Goal: Use online tool/utility: Utilize a website feature to perform a specific function

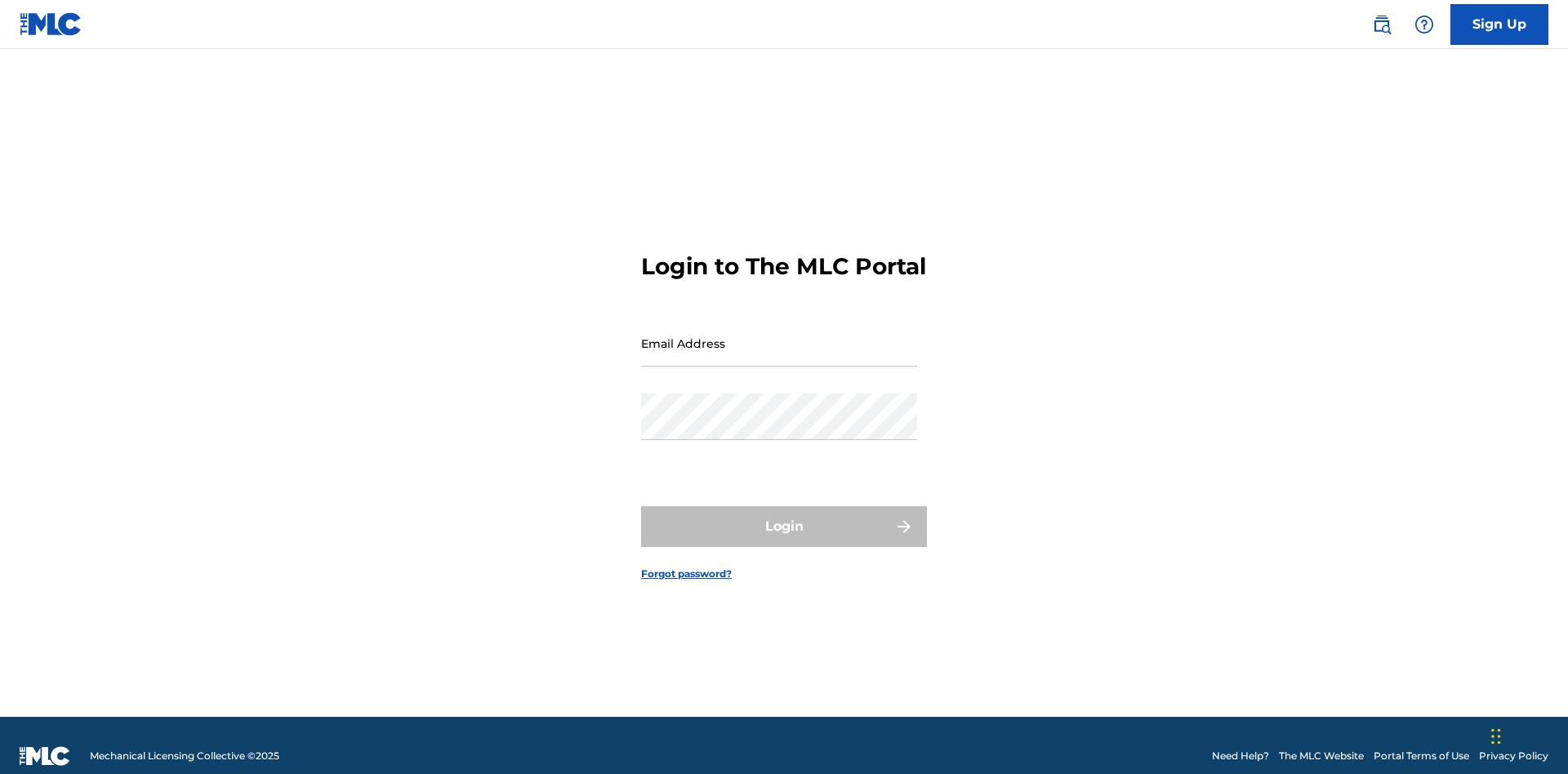
scroll to position [21, 0]
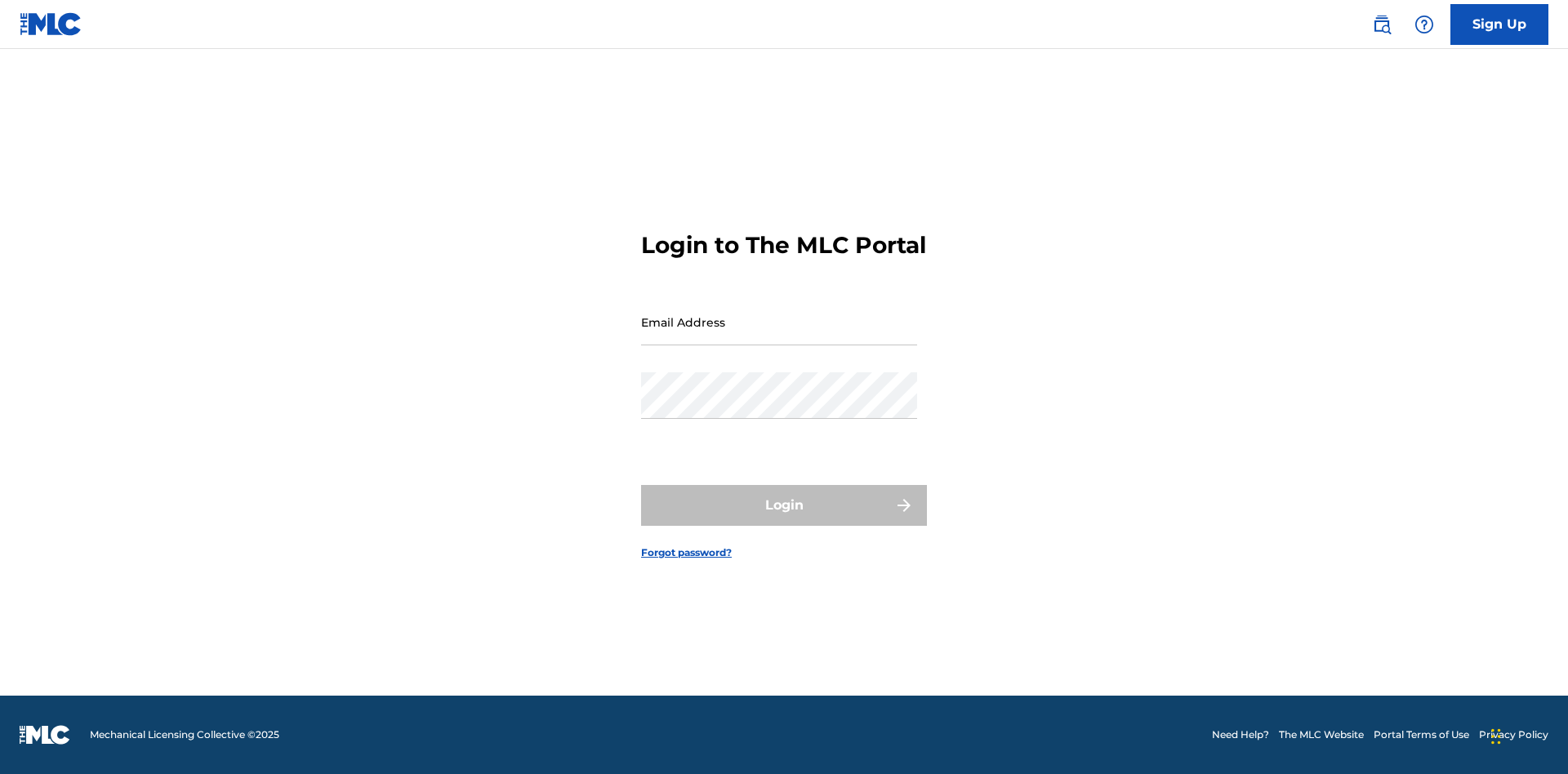
click at [779, 335] on input "Email Address" at bounding box center [778, 321] width 276 height 47
type input "[EMAIL_ADDRESS][DOMAIN_NAME]"
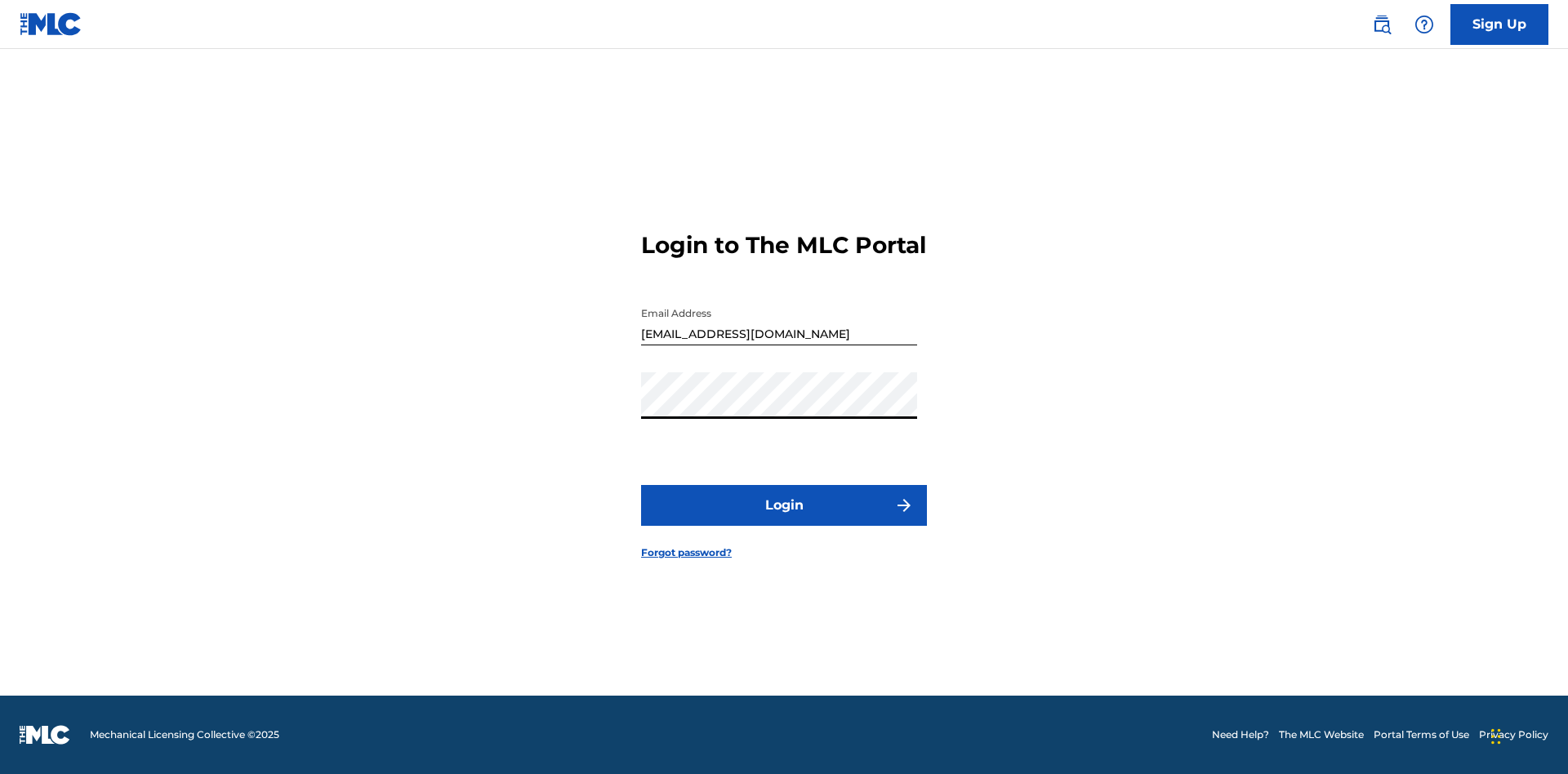
click at [784, 519] on button "Login" at bounding box center [783, 505] width 286 height 41
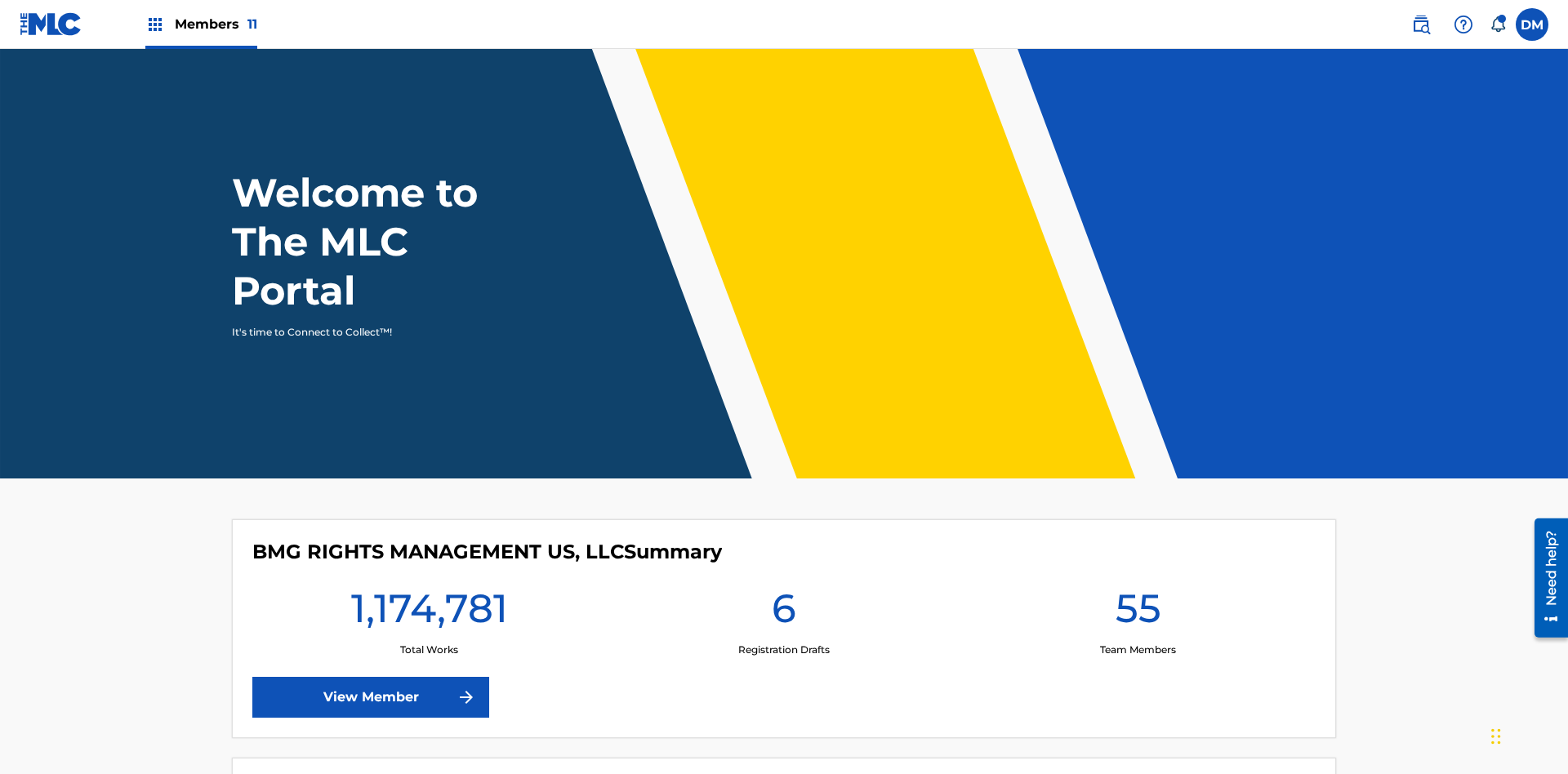
scroll to position [71, 0]
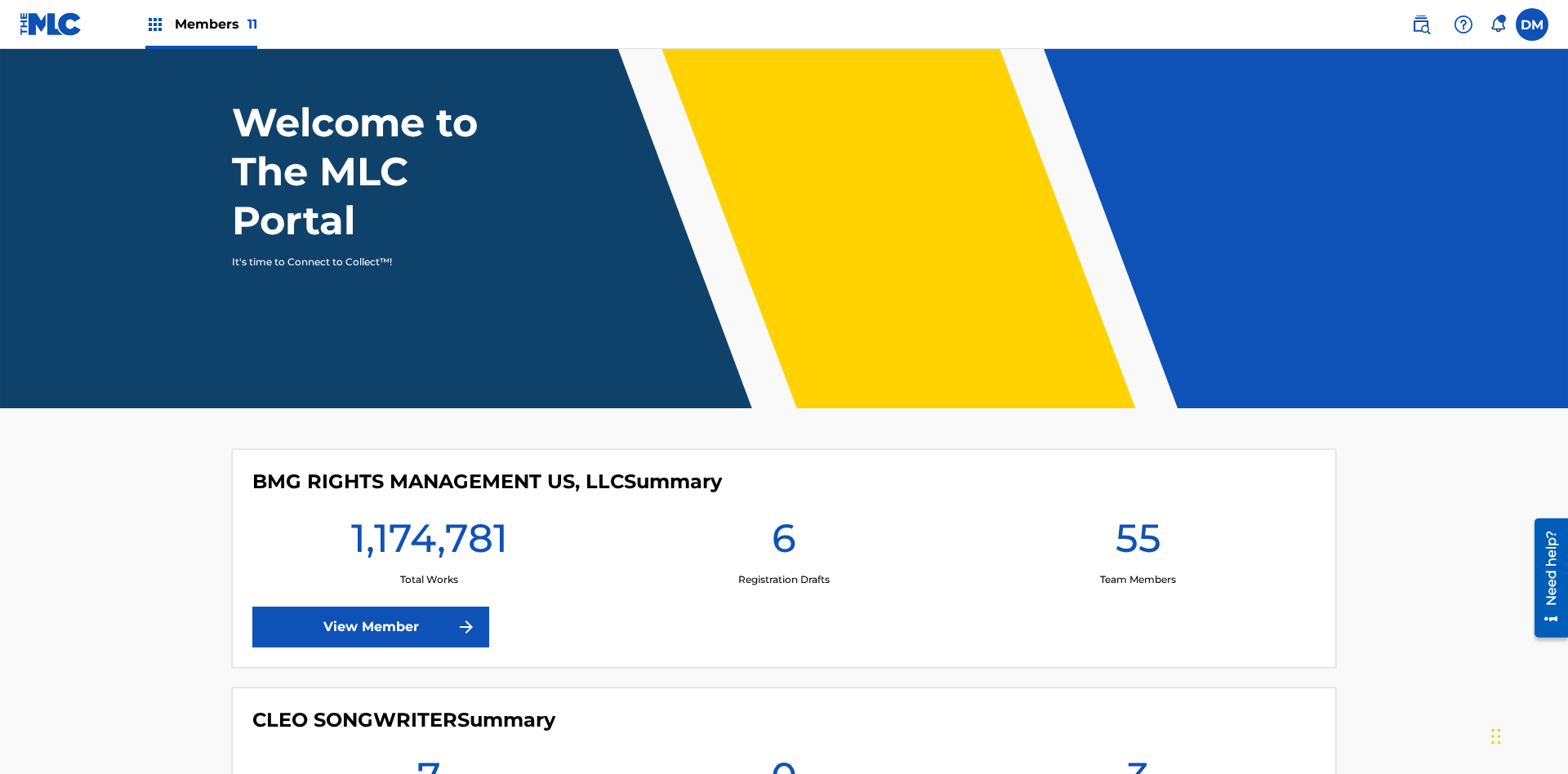
click at [201, 24] on span "Members 11" at bounding box center [216, 24] width 83 height 19
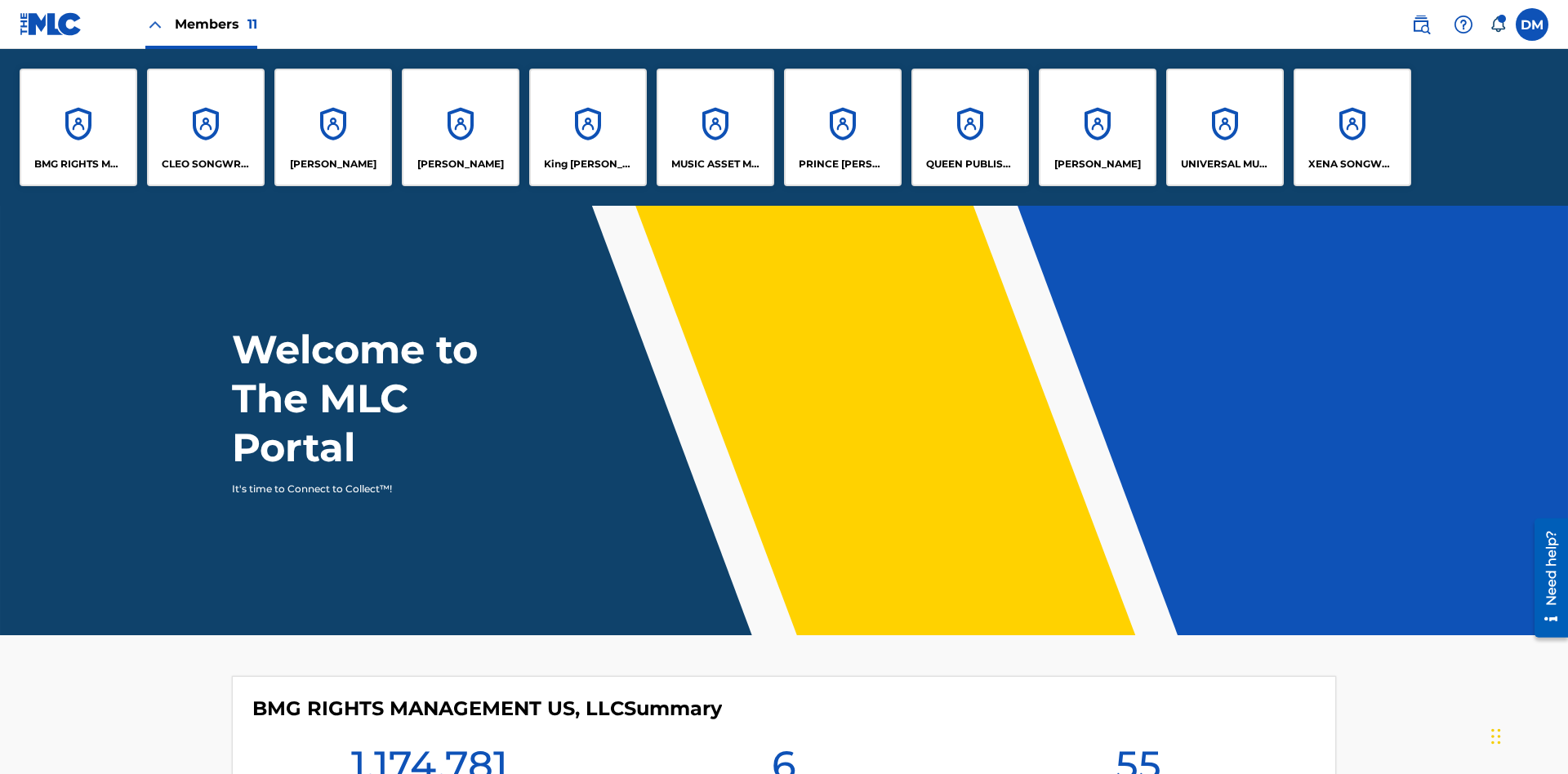
click at [587, 164] on p "King [PERSON_NAME]" at bounding box center [588, 164] width 89 height 15
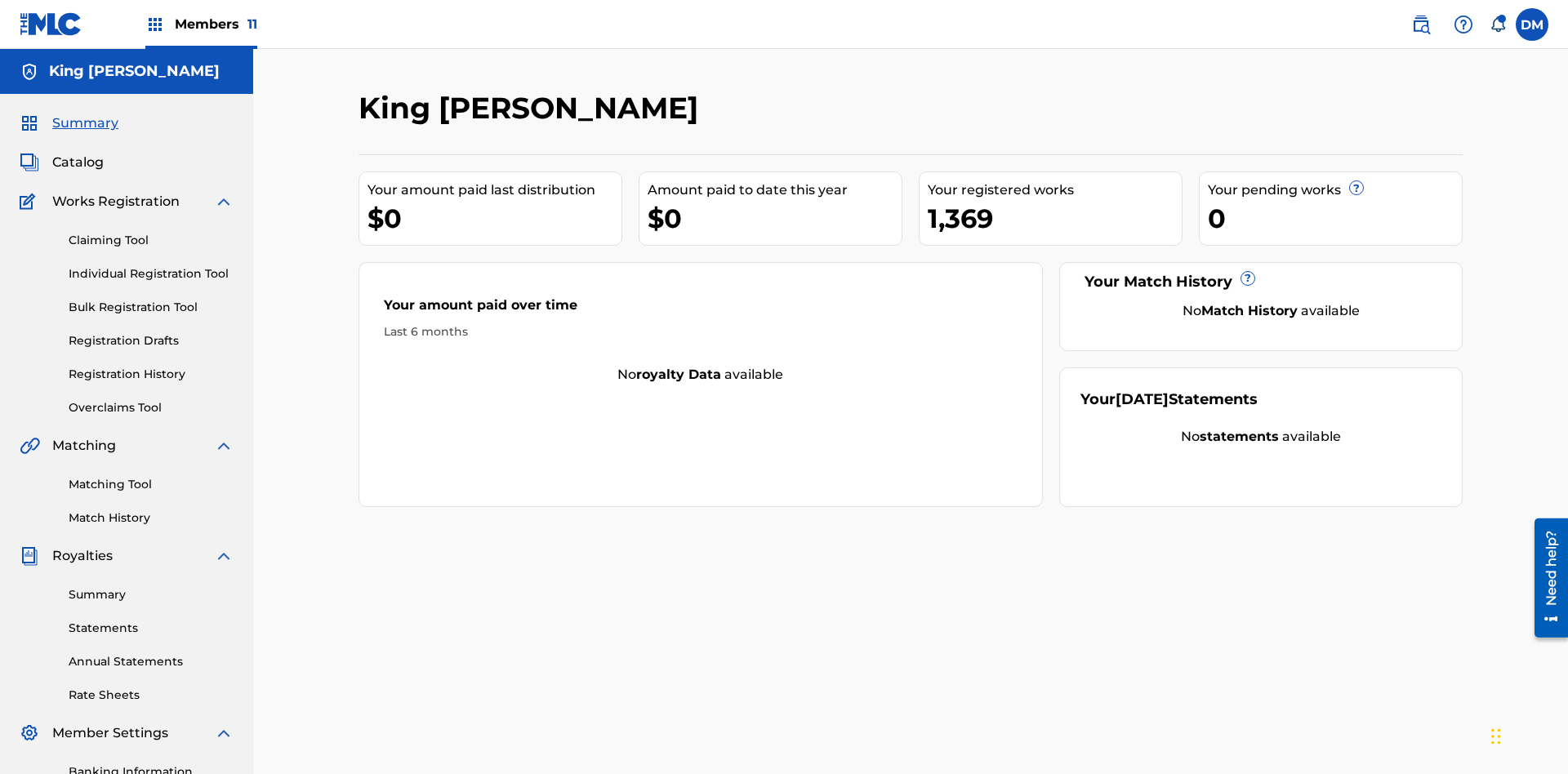
click at [151, 477] on link "Matching Tool" at bounding box center [151, 484] width 165 height 17
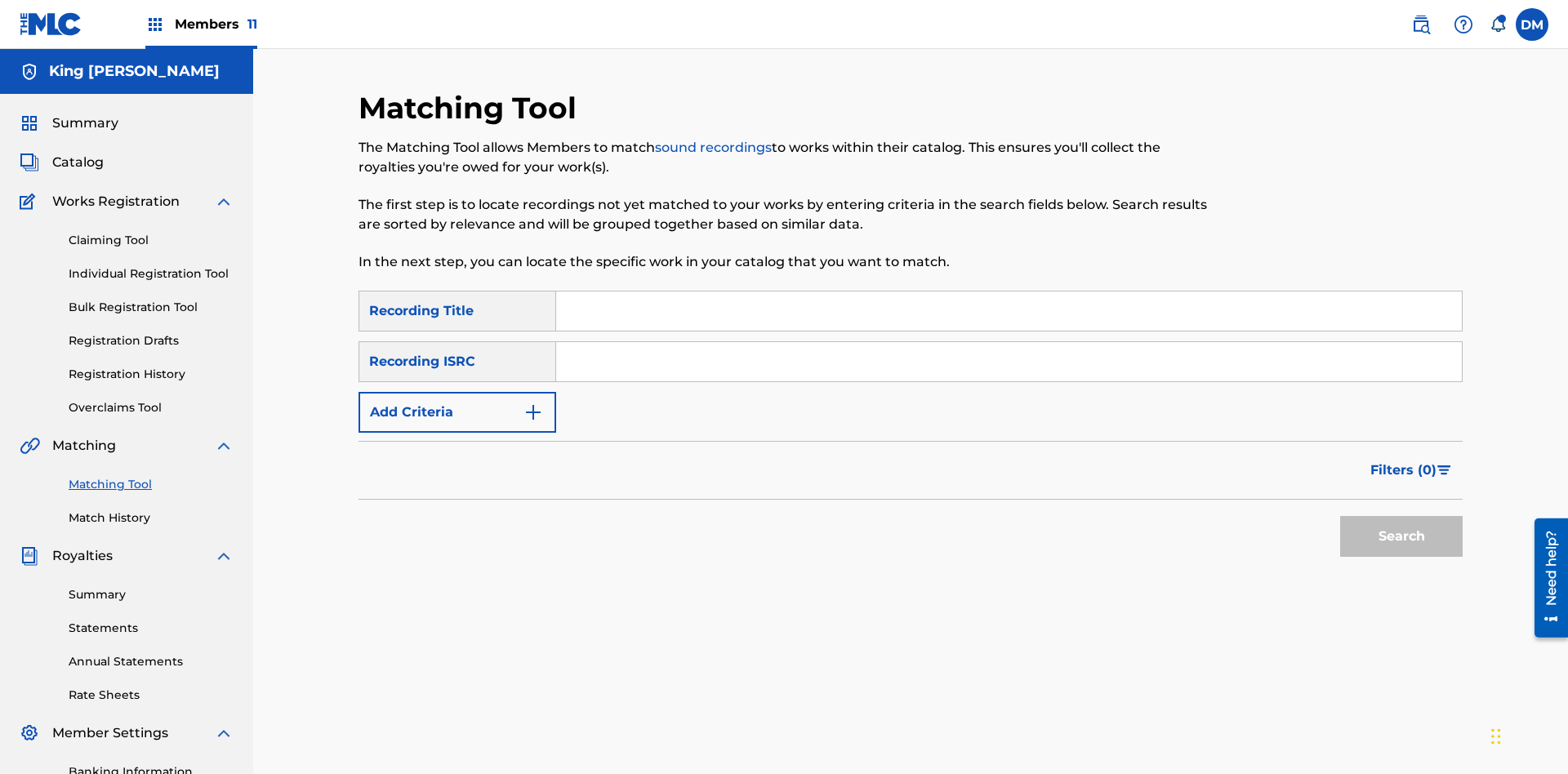
click at [1009, 291] on input "Search Form" at bounding box center [1009, 310] width 905 height 39
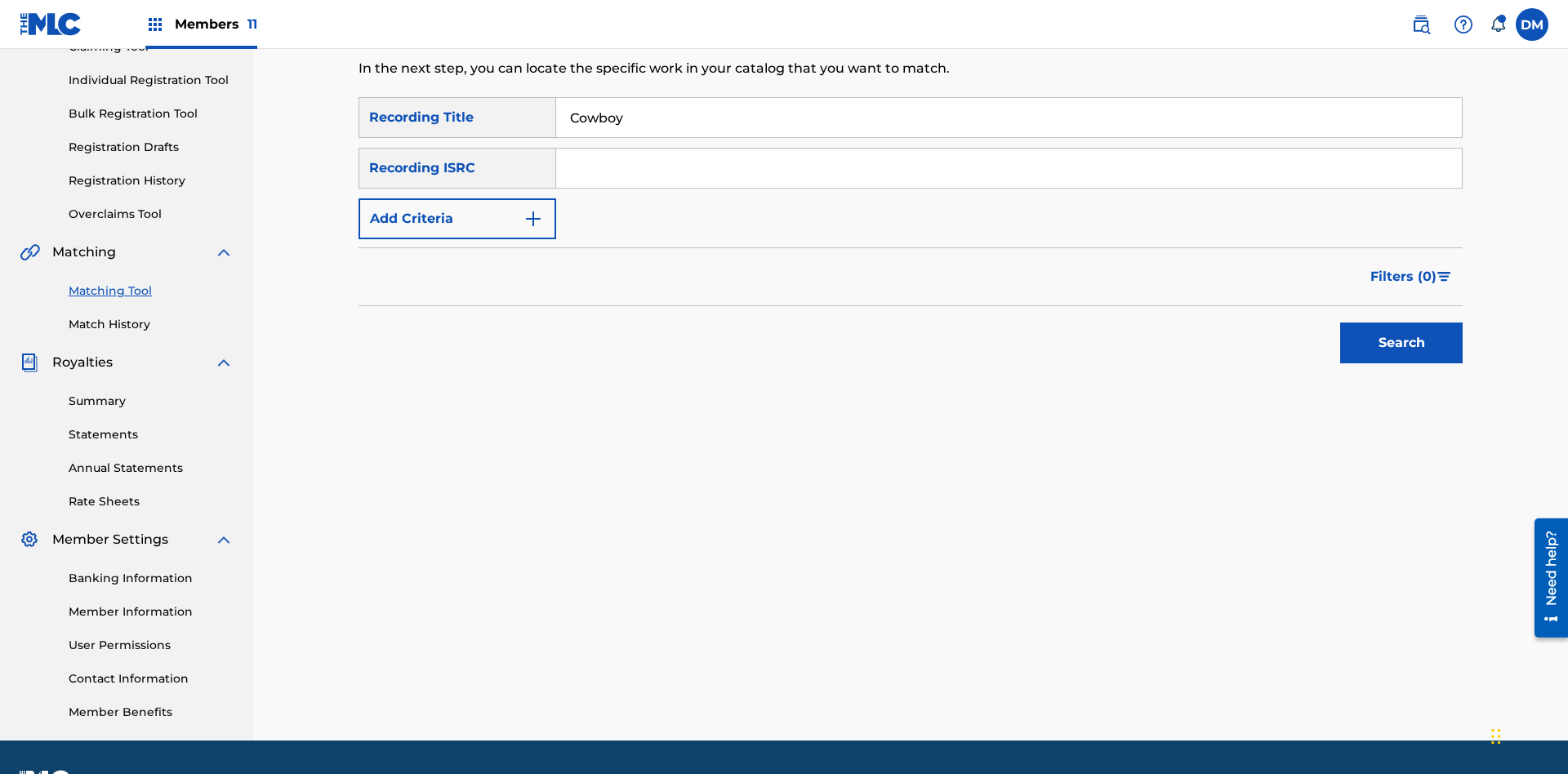
type input "Cowboy"
click at [1404, 267] on span "Filters ( 0 )" at bounding box center [1403, 277] width 66 height 20
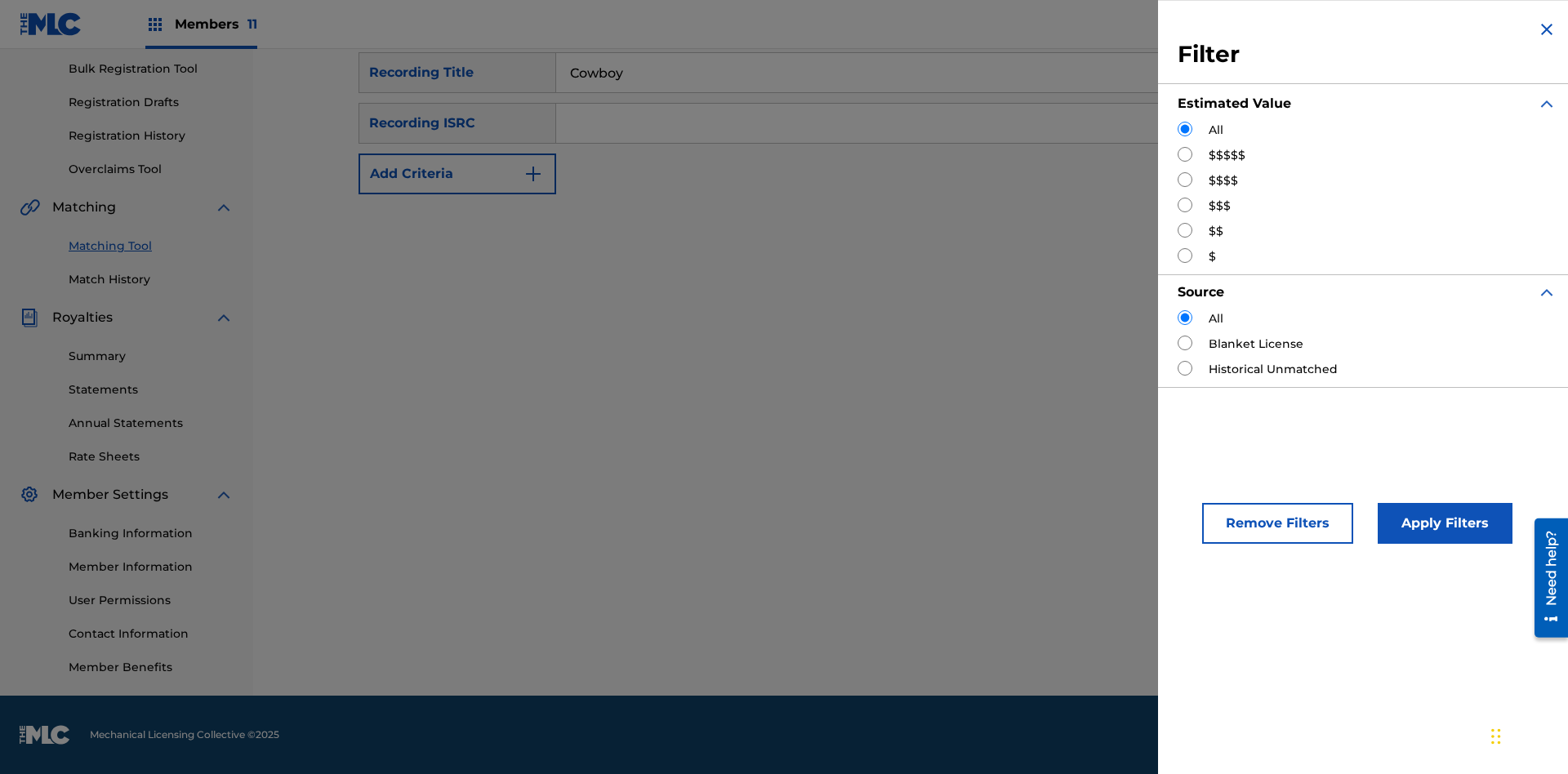
click at [1185, 154] on input "Search Form" at bounding box center [1185, 154] width 15 height 15
radio input "true"
click at [1443, 523] on button "Apply Filters" at bounding box center [1445, 523] width 134 height 41
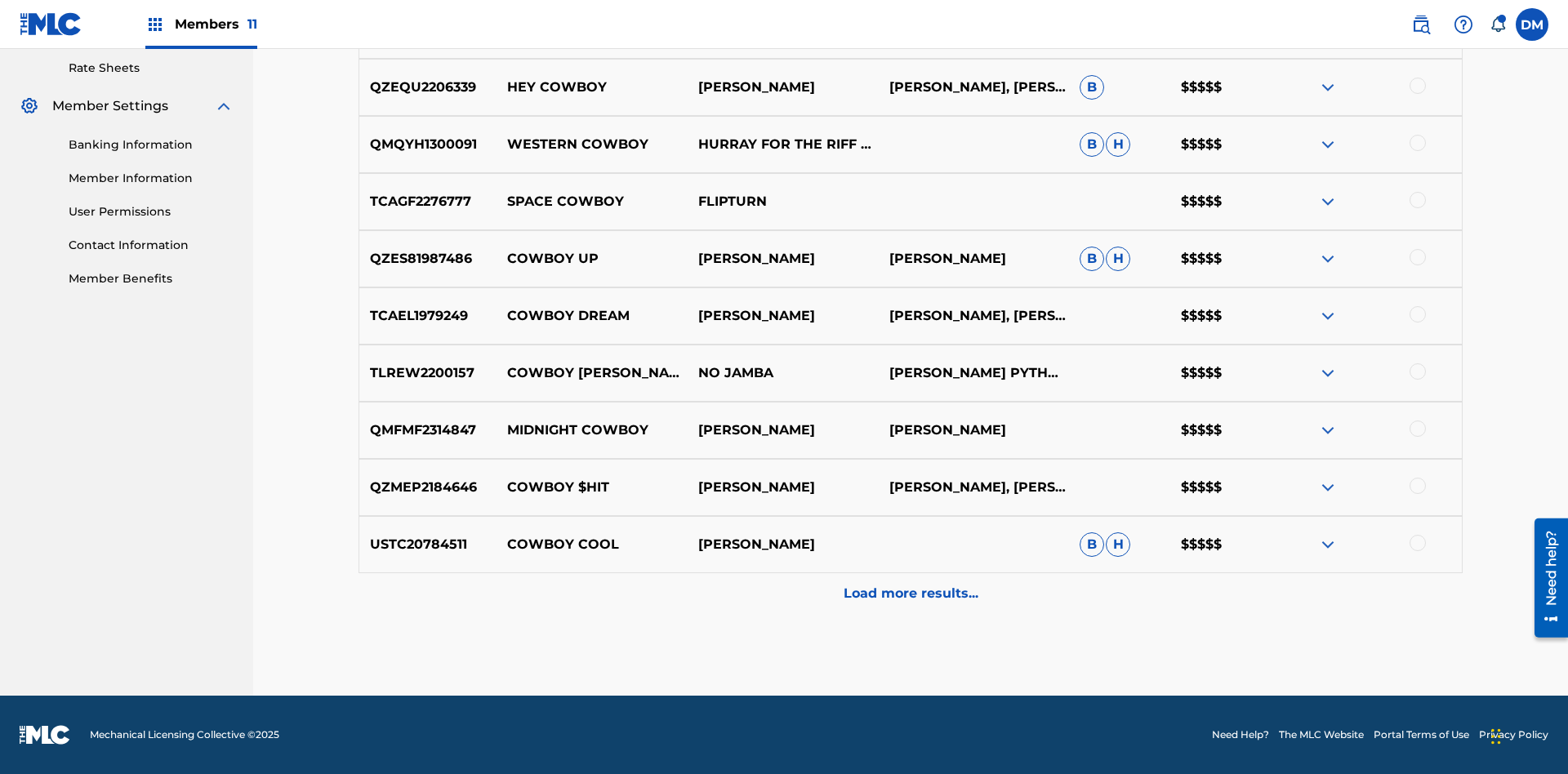
click at [909, 594] on p "Load more results..." at bounding box center [910, 594] width 134 height 20
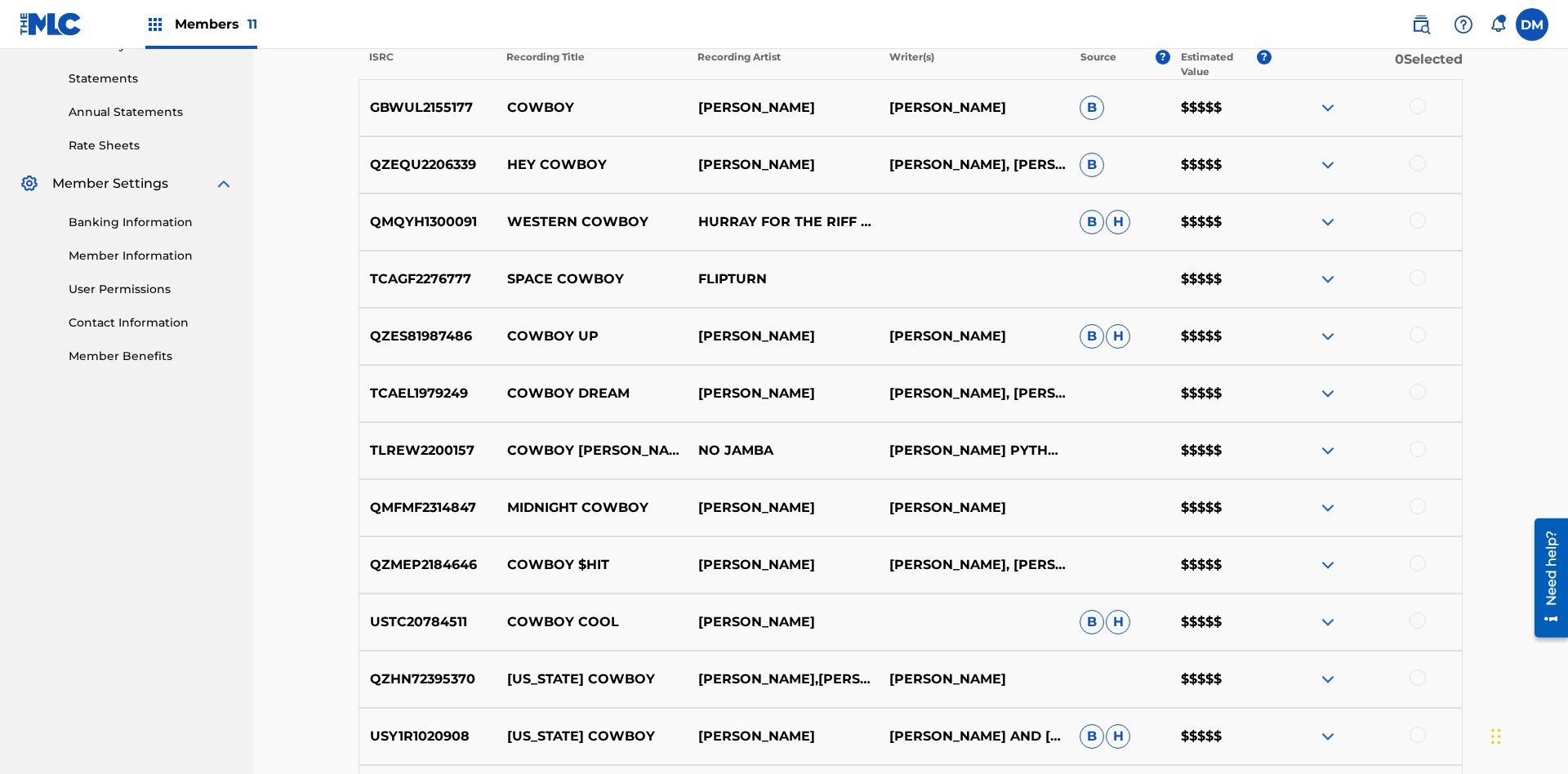
scroll to position [194, 0]
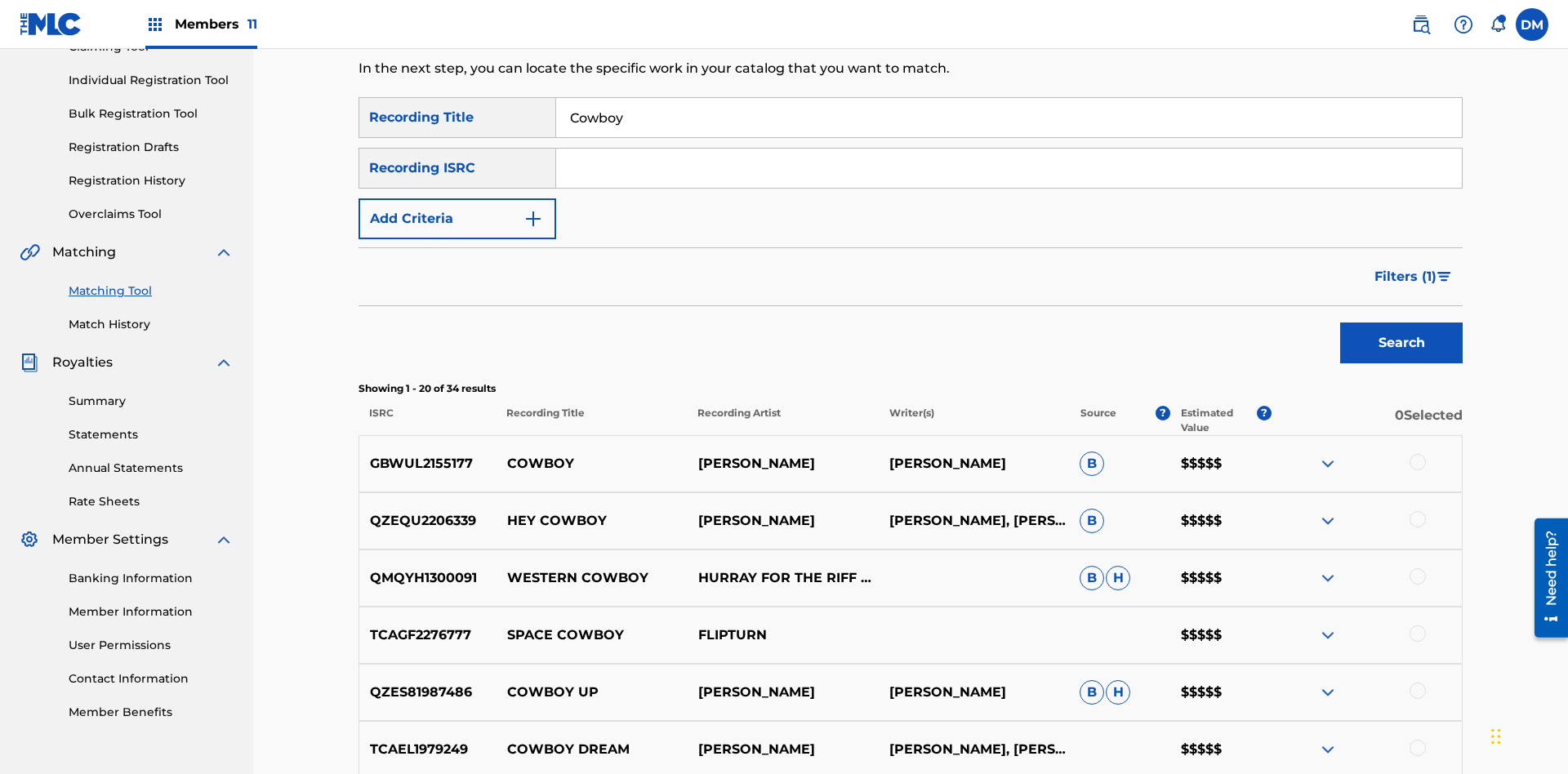
click at [1009, 117] on input "Cowboy" at bounding box center [1009, 117] width 905 height 39
click at [1009, 117] on input "Search Form" at bounding box center [1009, 117] width 905 height 39
type input "Hocus Pocus"
click at [1405, 267] on span "Filters ( 1 )" at bounding box center [1406, 277] width 62 height 20
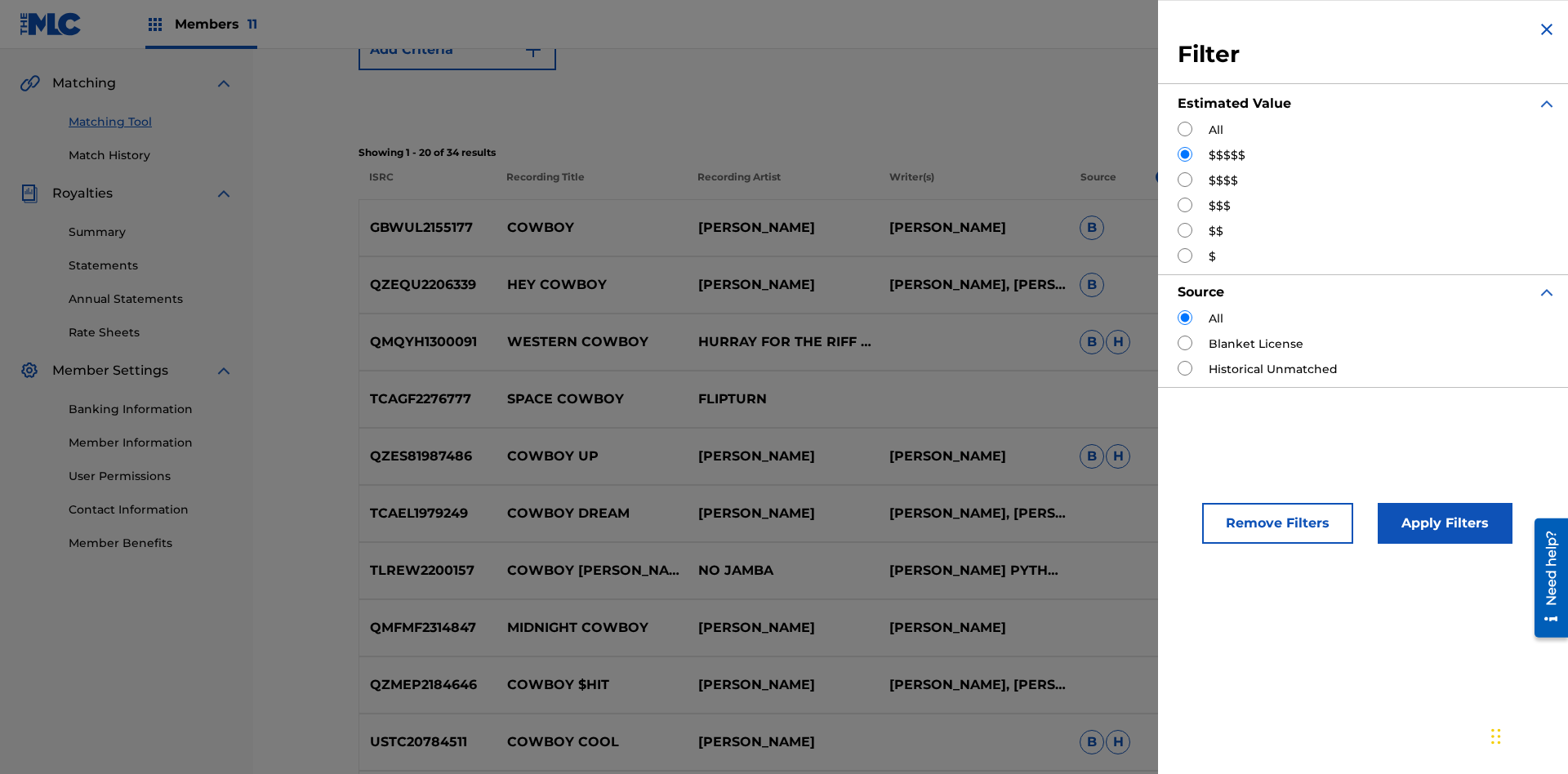
click at [1185, 180] on input "Search Form" at bounding box center [1185, 179] width 15 height 15
radio input "true"
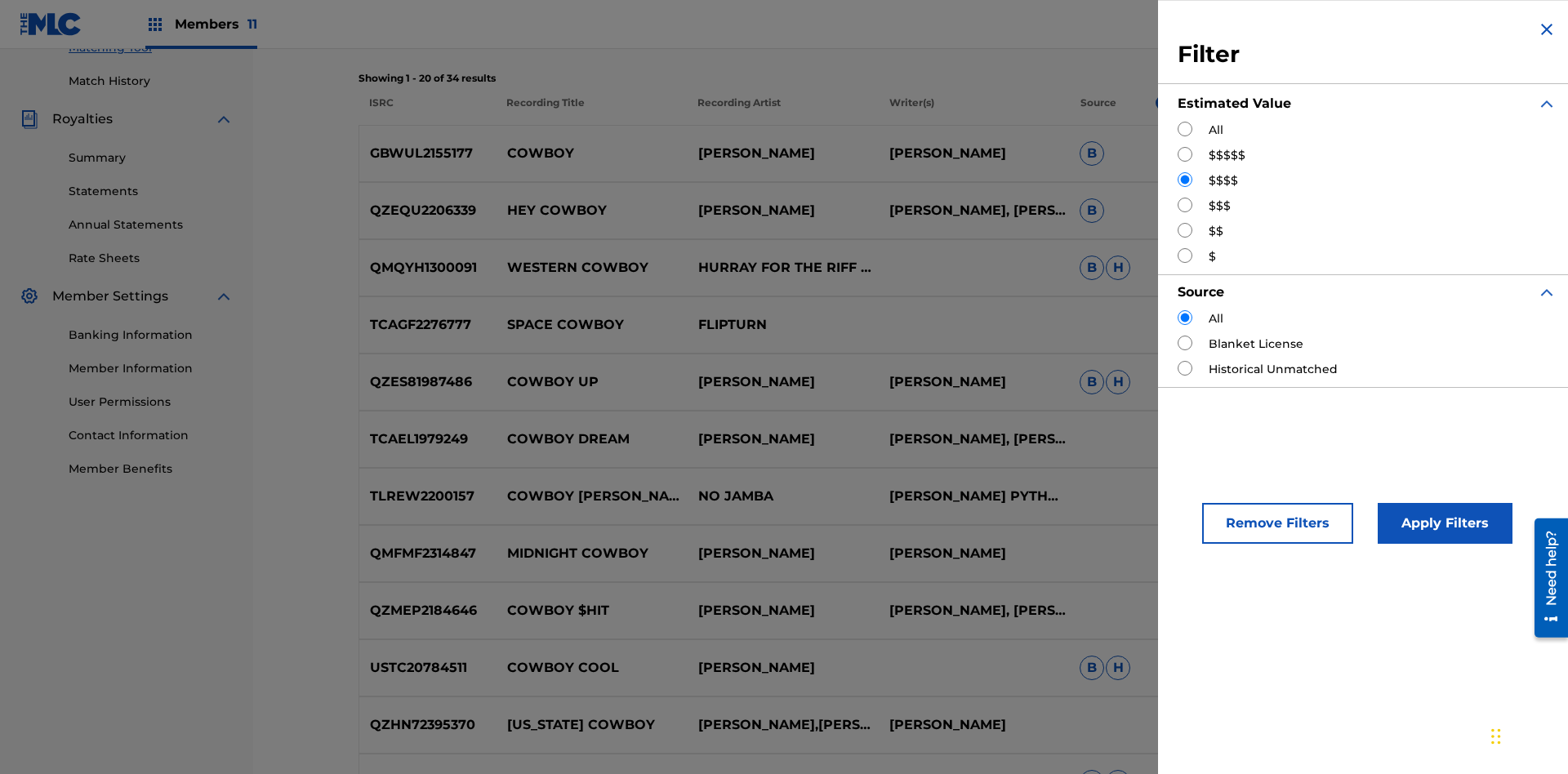
click at [1443, 523] on button "Apply Filters" at bounding box center [1445, 523] width 134 height 41
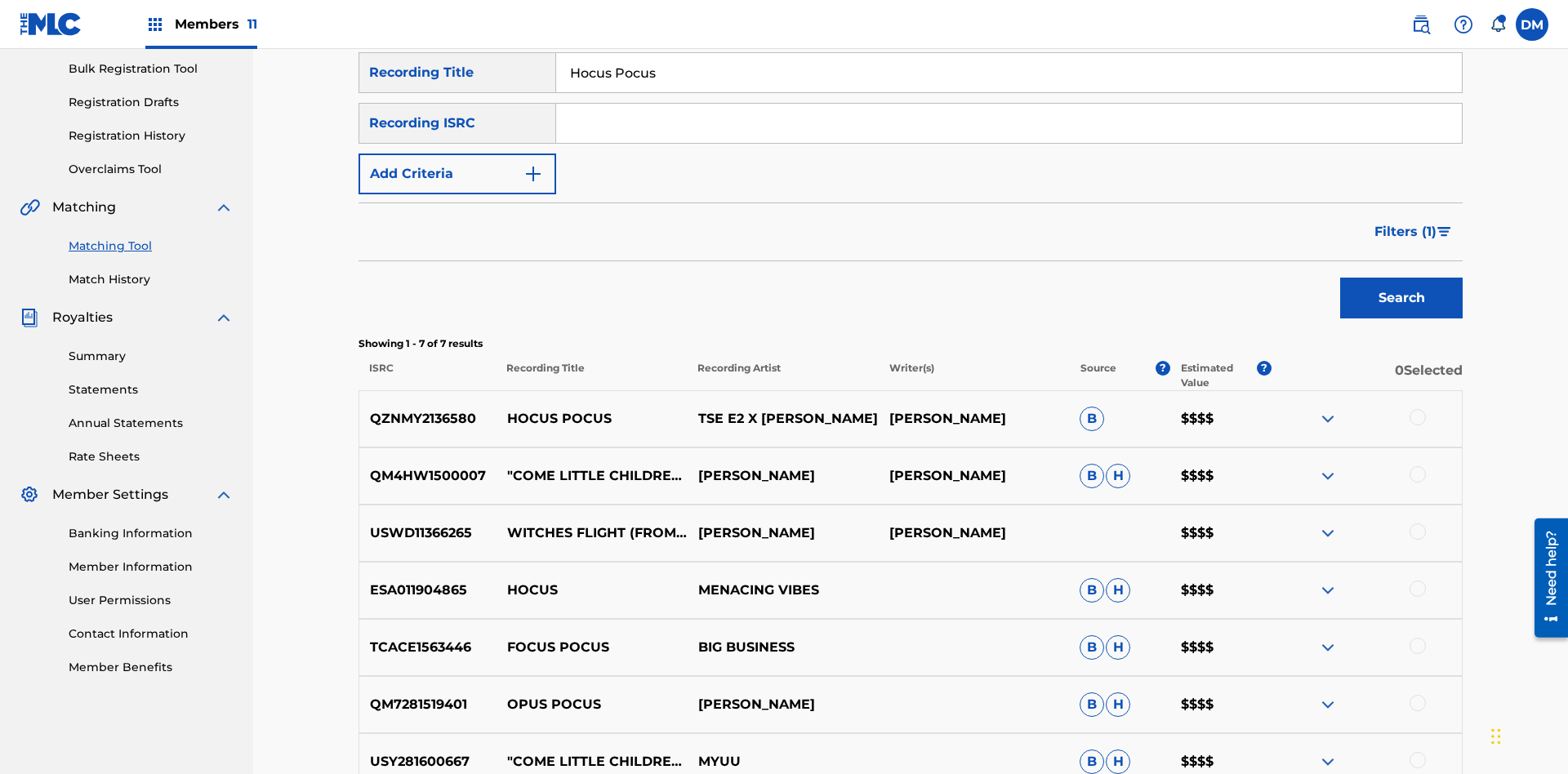
click at [1009, 93] on input "Hocus Pocus" at bounding box center [1009, 72] width 905 height 39
click at [1009, 93] on input "Search Form" at bounding box center [1009, 72] width 905 height 39
type input "Milenko"
click at [1405, 222] on span "Filters ( 1 )" at bounding box center [1406, 232] width 62 height 20
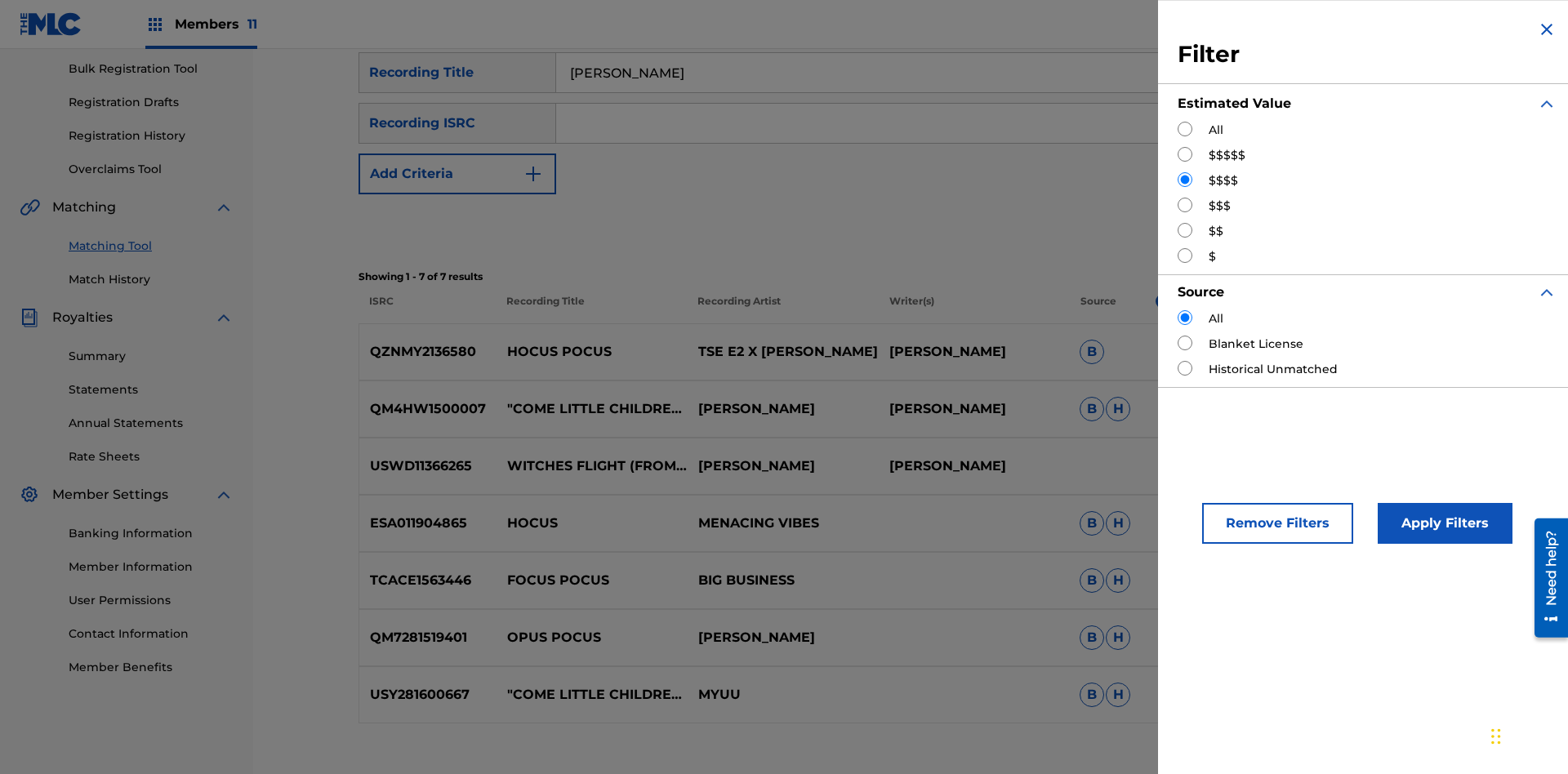
click at [1185, 205] on input "Search Form" at bounding box center [1185, 205] width 15 height 15
click at [1443, 523] on button "Apply Filters" at bounding box center [1445, 523] width 134 height 41
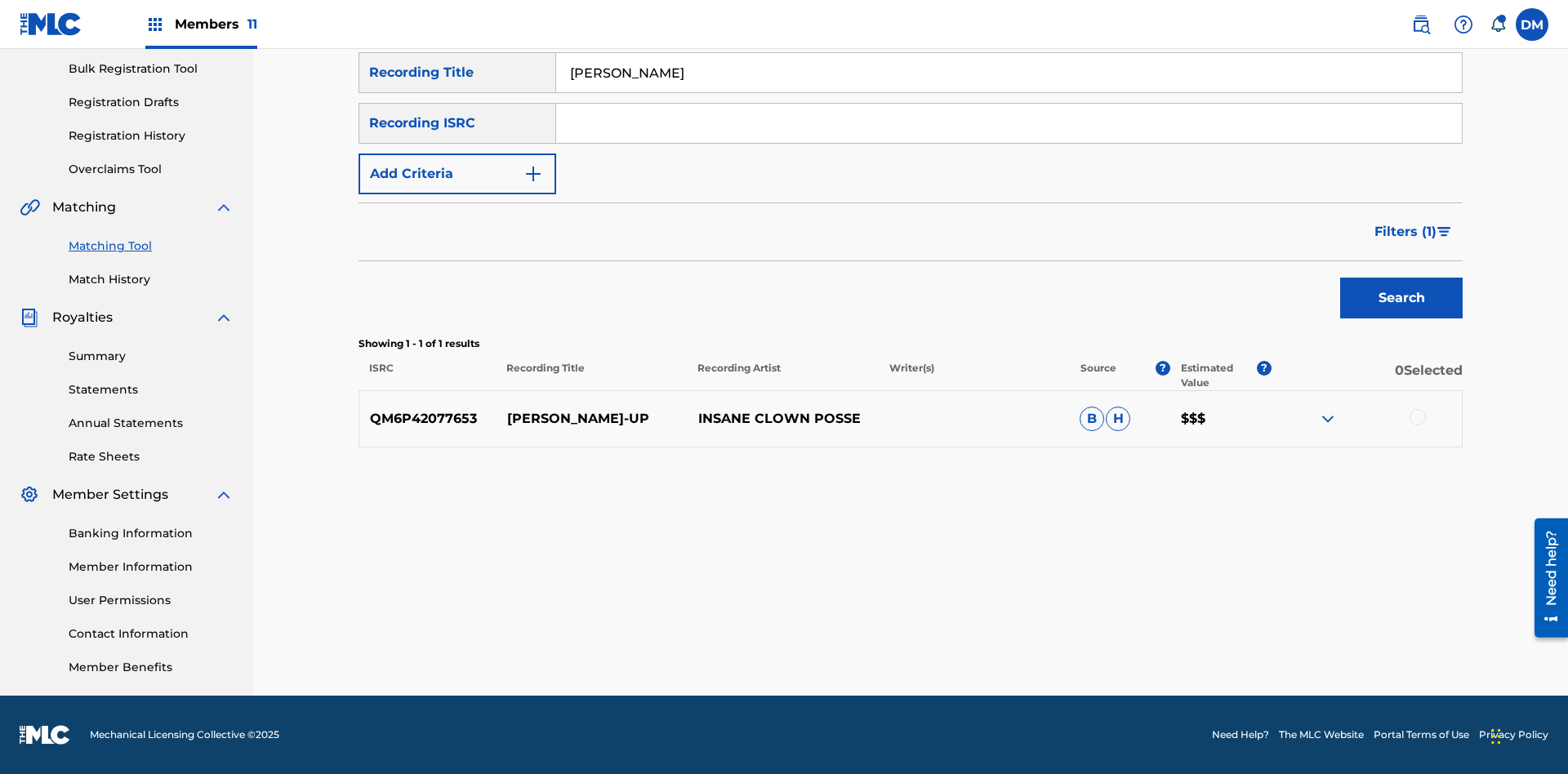
click at [1009, 93] on input "Milenko" at bounding box center [1009, 72] width 905 height 39
click at [1009, 93] on input "Search Form" at bounding box center [1009, 72] width 905 height 39
type input "Milenko"
click at [1405, 232] on span "Filters ( 1 )" at bounding box center [1406, 232] width 62 height 20
click at [0, 0] on input "Search Form" at bounding box center [0, 0] width 0 height 0
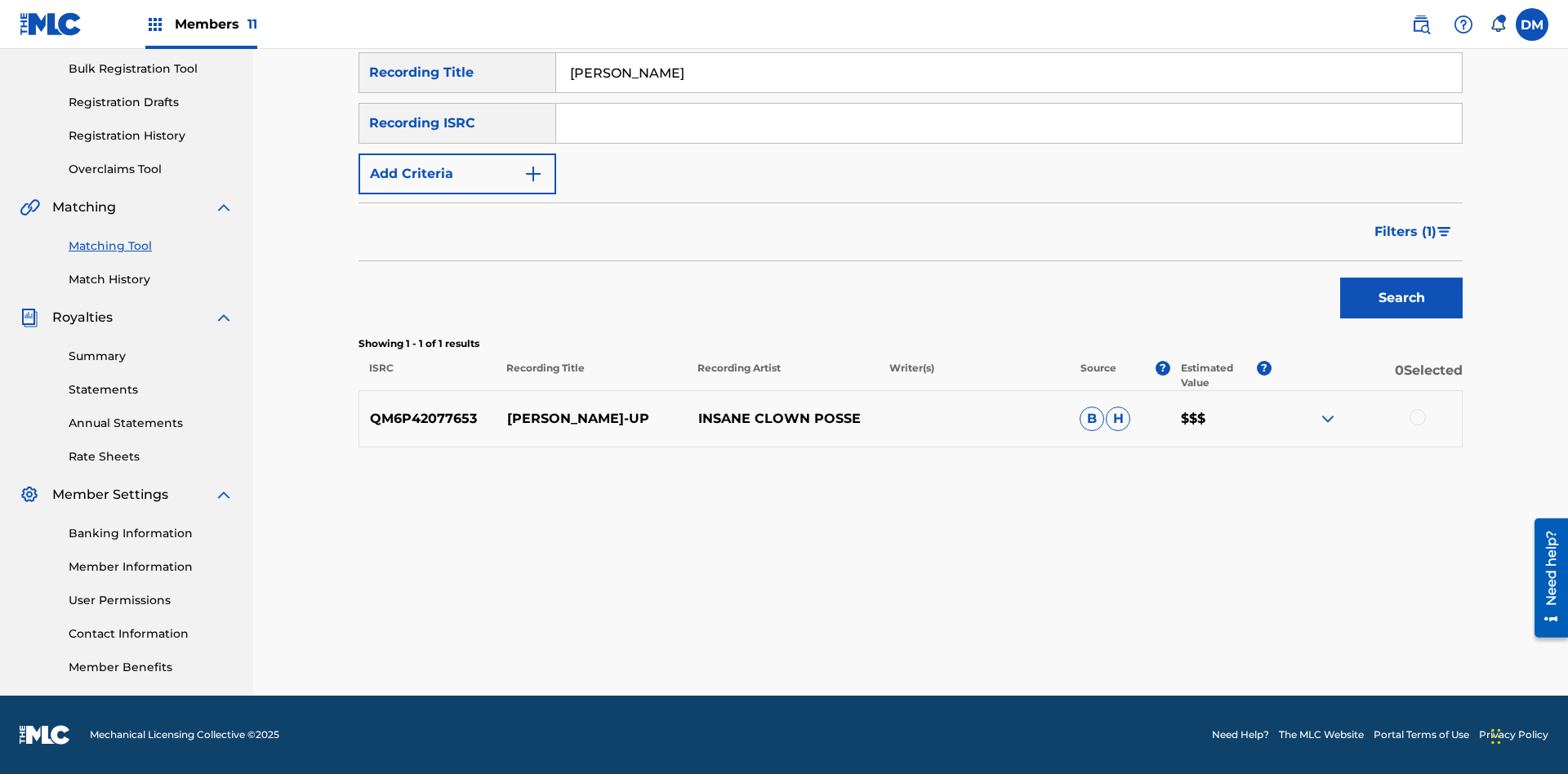
click at [0, 0] on button "Apply Filters" at bounding box center [0, 0] width 0 height 0
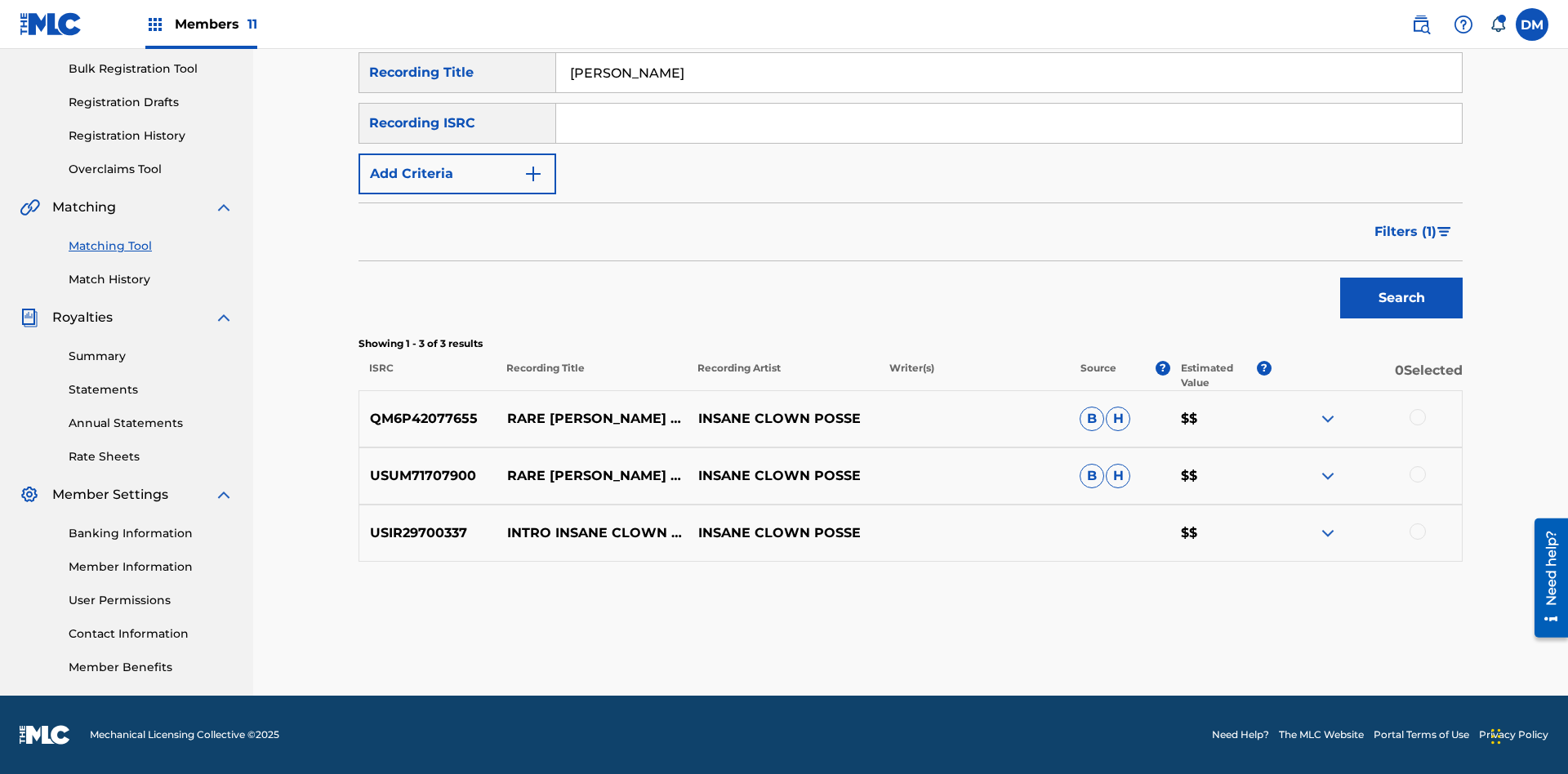
click at [1009, 93] on input "Milenko" at bounding box center [1009, 72] width 905 height 39
click at [1009, 93] on input "Search Form" at bounding box center [1009, 72] width 905 height 39
type input "Milenko"
click at [1405, 232] on span "Filters ( 1 )" at bounding box center [1406, 232] width 62 height 20
click at [0, 0] on input "Search Form" at bounding box center [0, 0] width 0 height 0
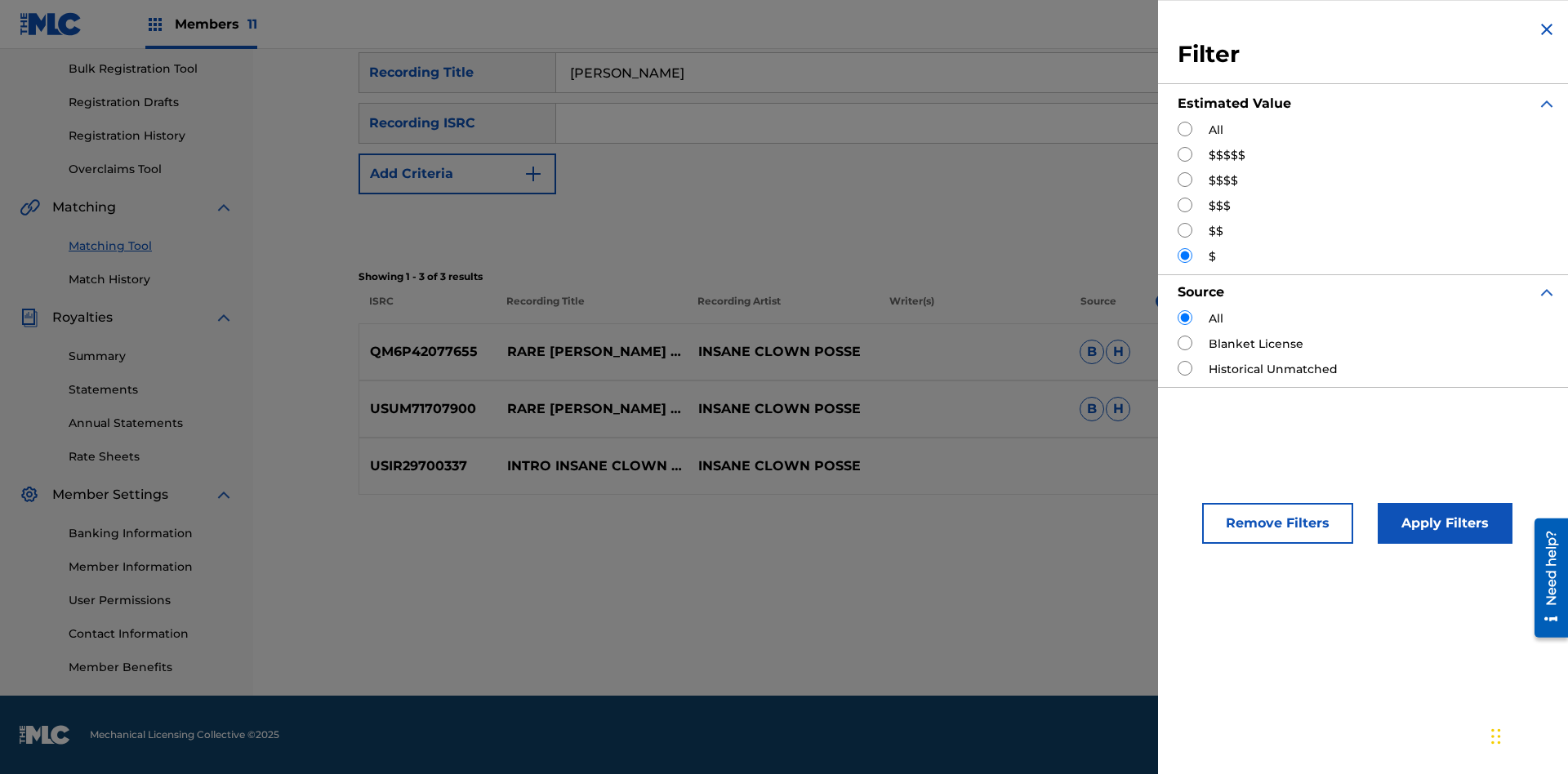
click at [1443, 523] on button "Apply Filters" at bounding box center [1445, 523] width 134 height 41
